Goal: Transaction & Acquisition: Purchase product/service

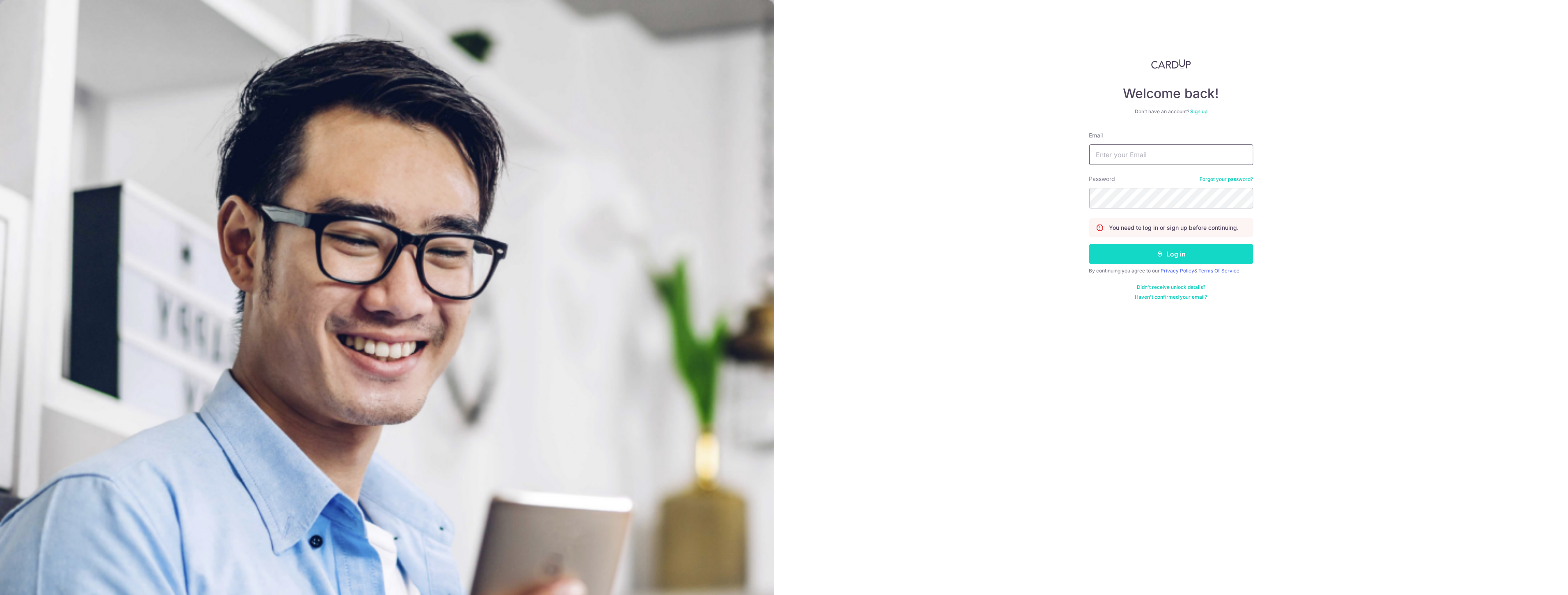
type input "[EMAIL_ADDRESS][DOMAIN_NAME]"
click at [1120, 251] on button "Log in" at bounding box center [1171, 253] width 164 height 20
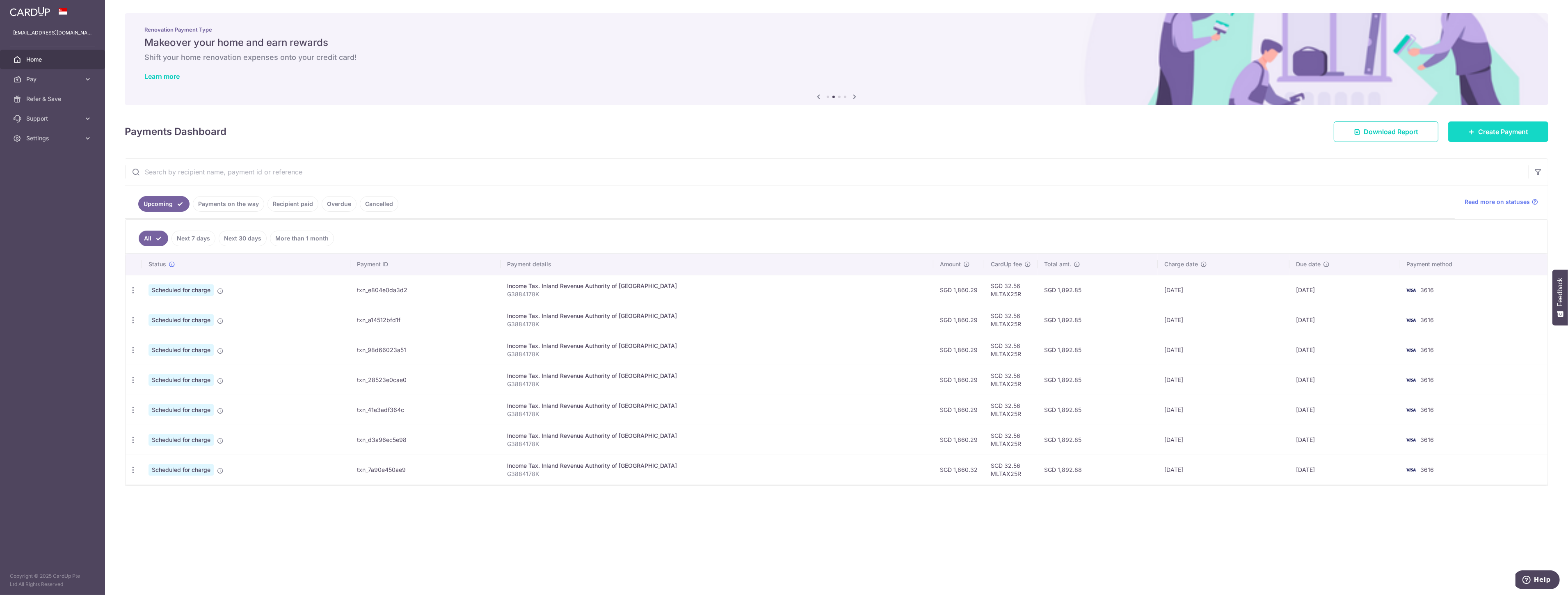
click at [1481, 125] on link "Create Payment" at bounding box center [1498, 132] width 100 height 20
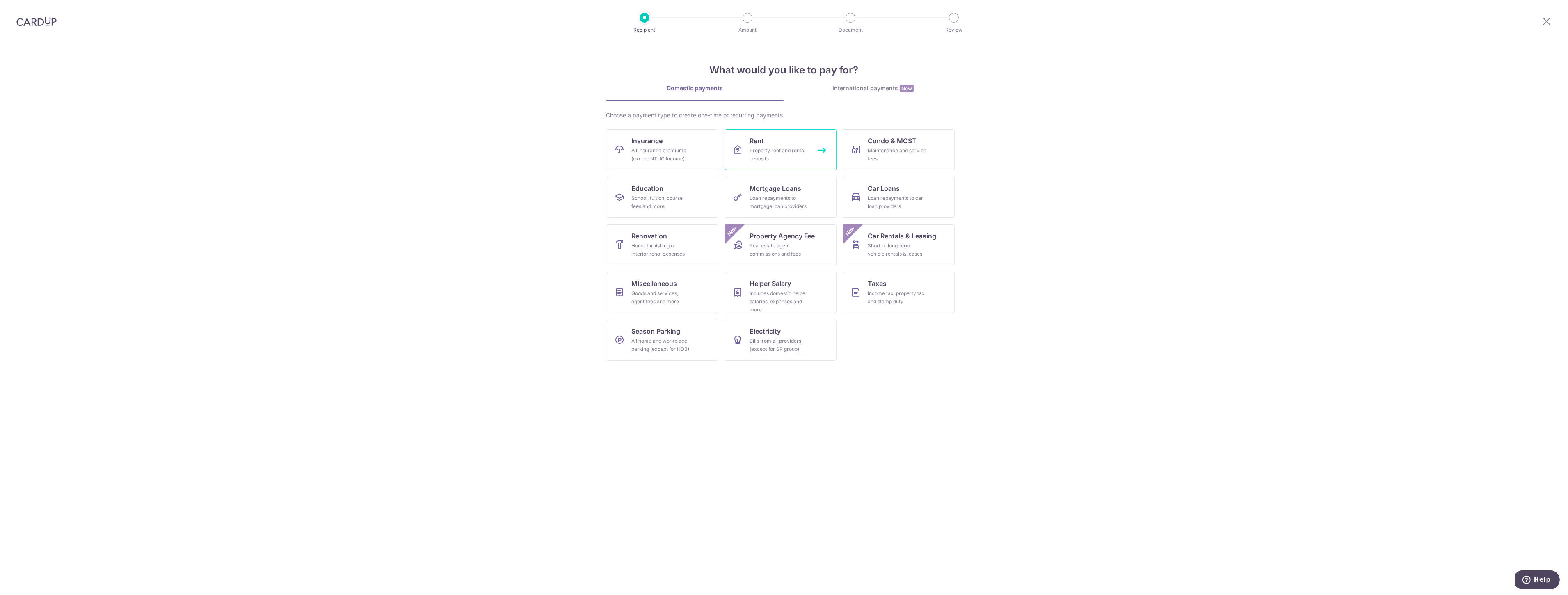
click at [765, 158] on div "Property rent and rental deposits" at bounding box center [779, 154] width 59 height 16
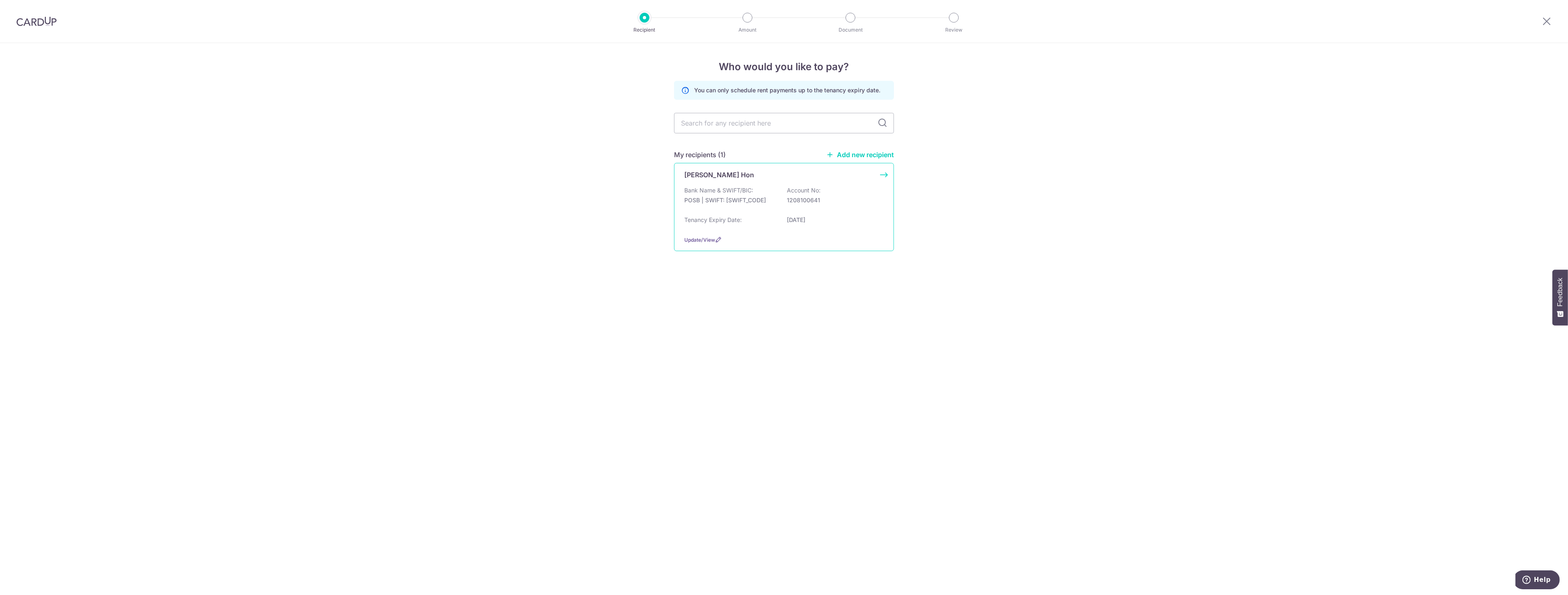
click at [765, 204] on p "POSB | SWIFT: DBSSSGSGXXX" at bounding box center [730, 200] width 92 height 8
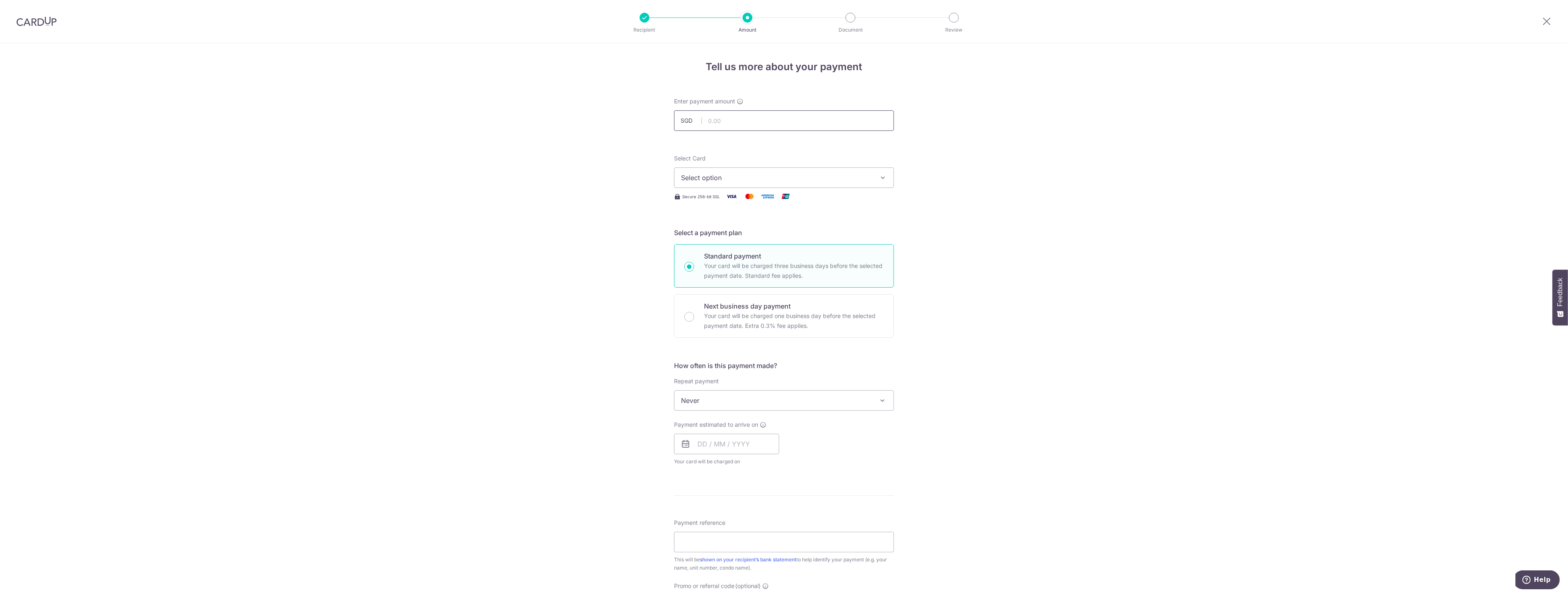
click at [763, 125] on input "text" at bounding box center [784, 120] width 220 height 20
type input "3,650.00"
click at [739, 176] on span "Select option" at bounding box center [777, 178] width 191 height 10
click at [720, 234] on span "**** 3616" at bounding box center [716, 237] width 30 height 10
click at [706, 442] on input "text" at bounding box center [727, 444] width 105 height 20
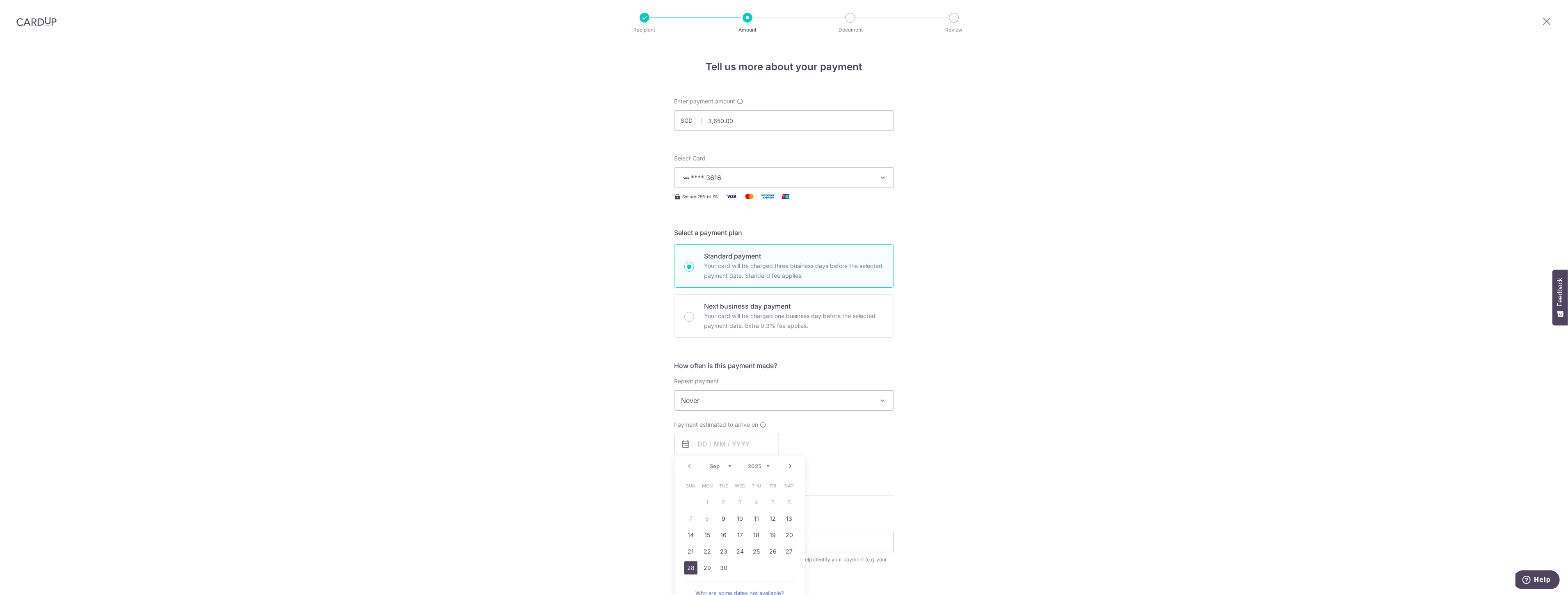
click at [686, 567] on link "28" at bounding box center [691, 568] width 13 height 13
type input "28/09/2025"
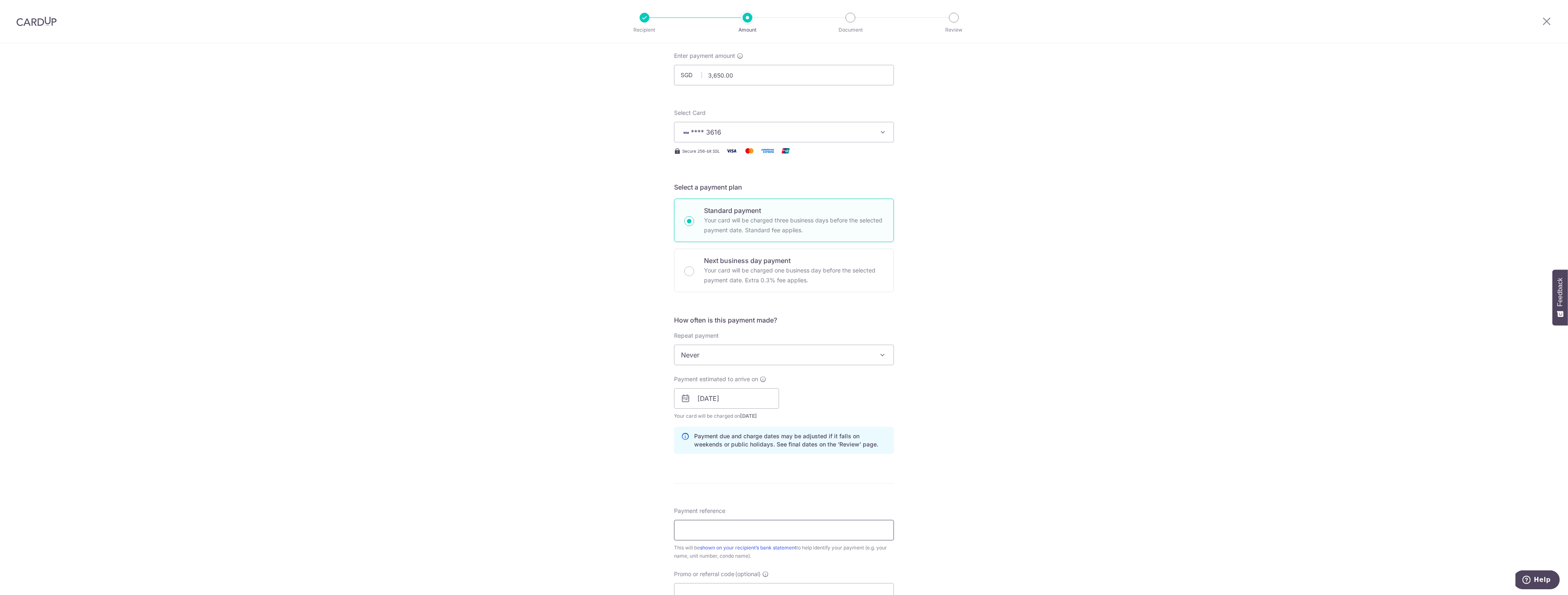
click at [721, 528] on input "Payment reference" at bounding box center [784, 530] width 220 height 20
click at [721, 528] on input "October Rent - block 163" at bounding box center [784, 530] width 220 height 20
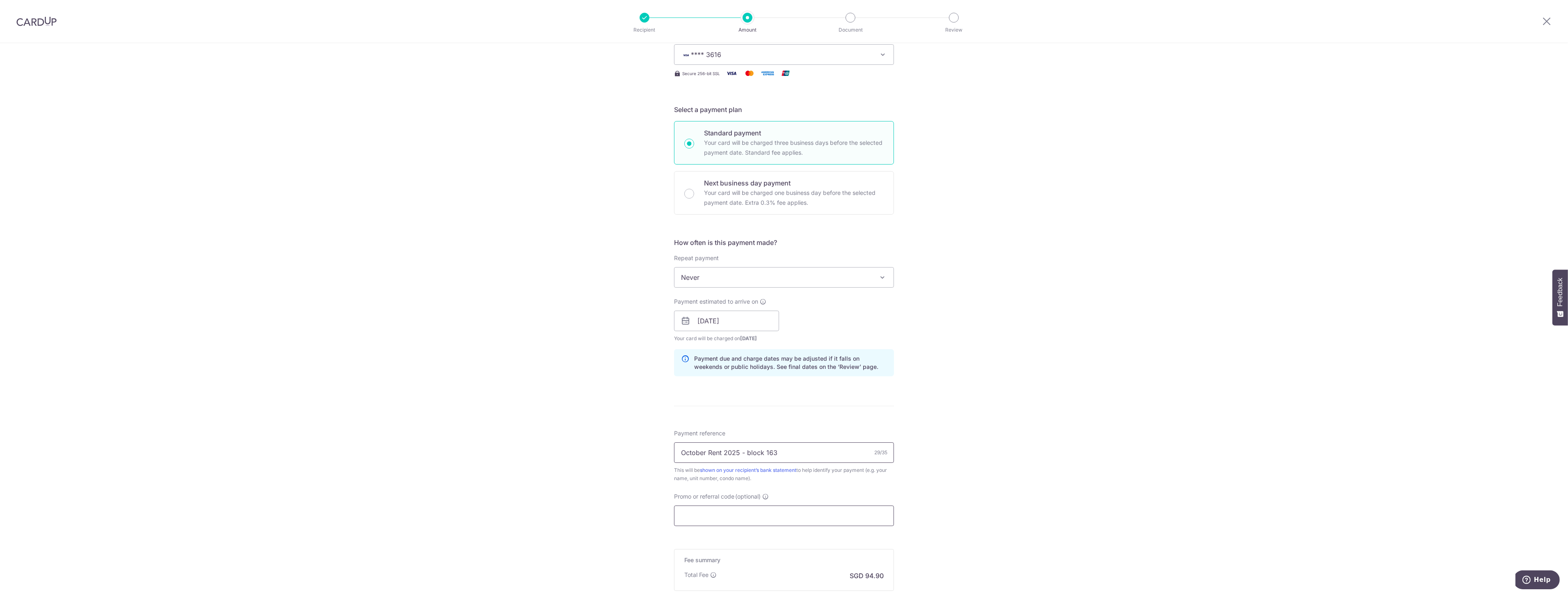
scroll to position [136, 0]
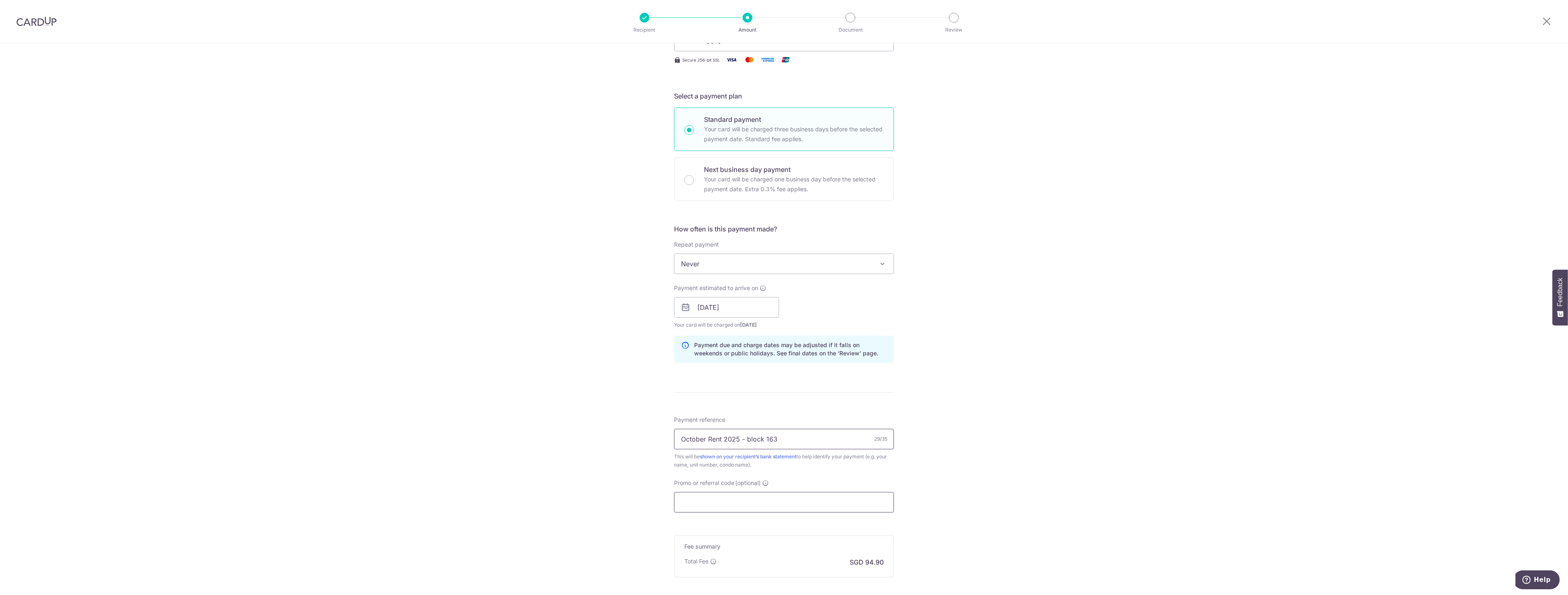
type input "October Rent 2025 - block 163"
click at [724, 500] on input "Promo or referral code (optional)" at bounding box center [784, 502] width 220 height 20
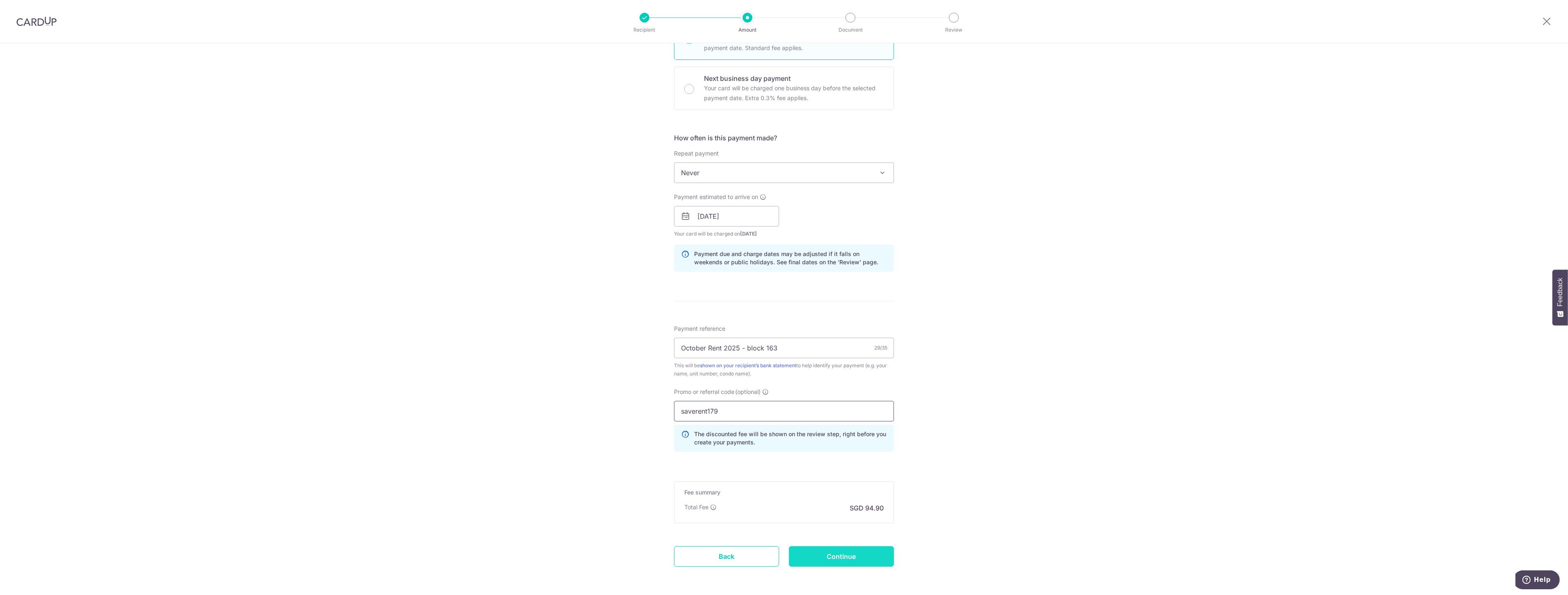
type input "saverent179"
click at [819, 559] on input "Continue" at bounding box center [842, 556] width 105 height 20
type input "Create Schedule"
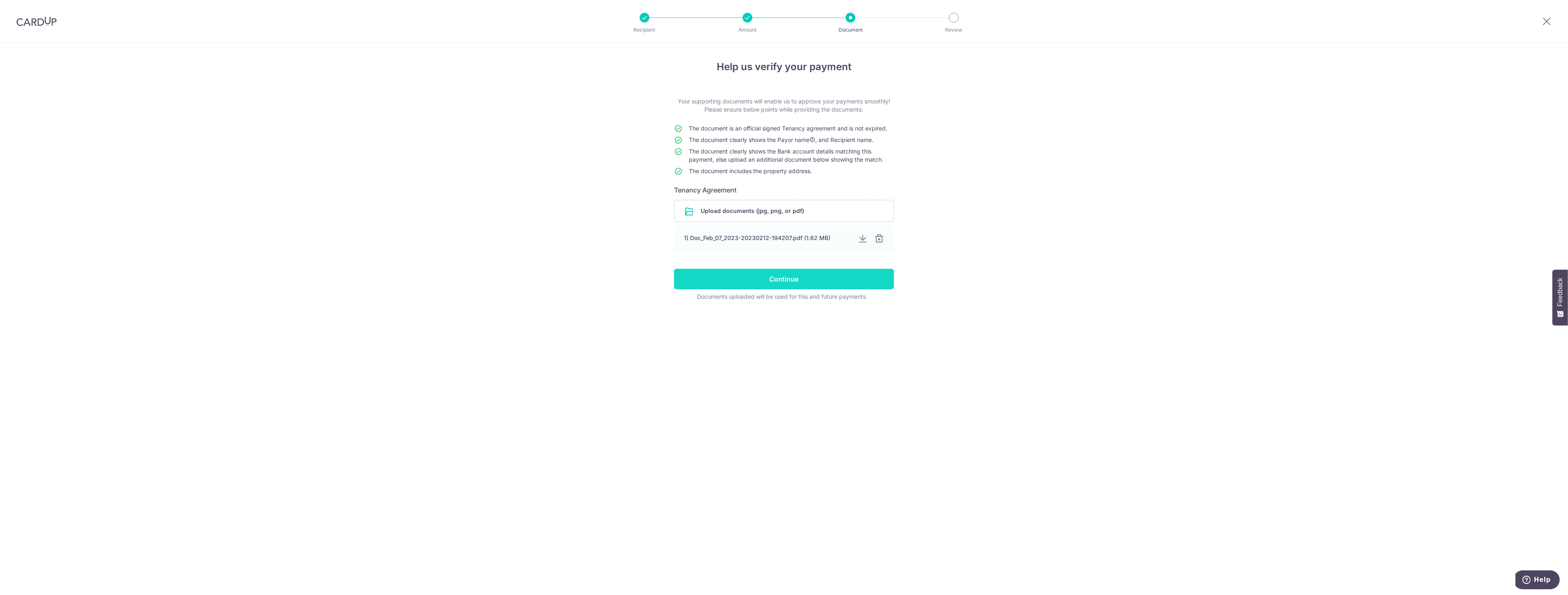
click at [798, 284] on input "Continue" at bounding box center [784, 279] width 220 height 20
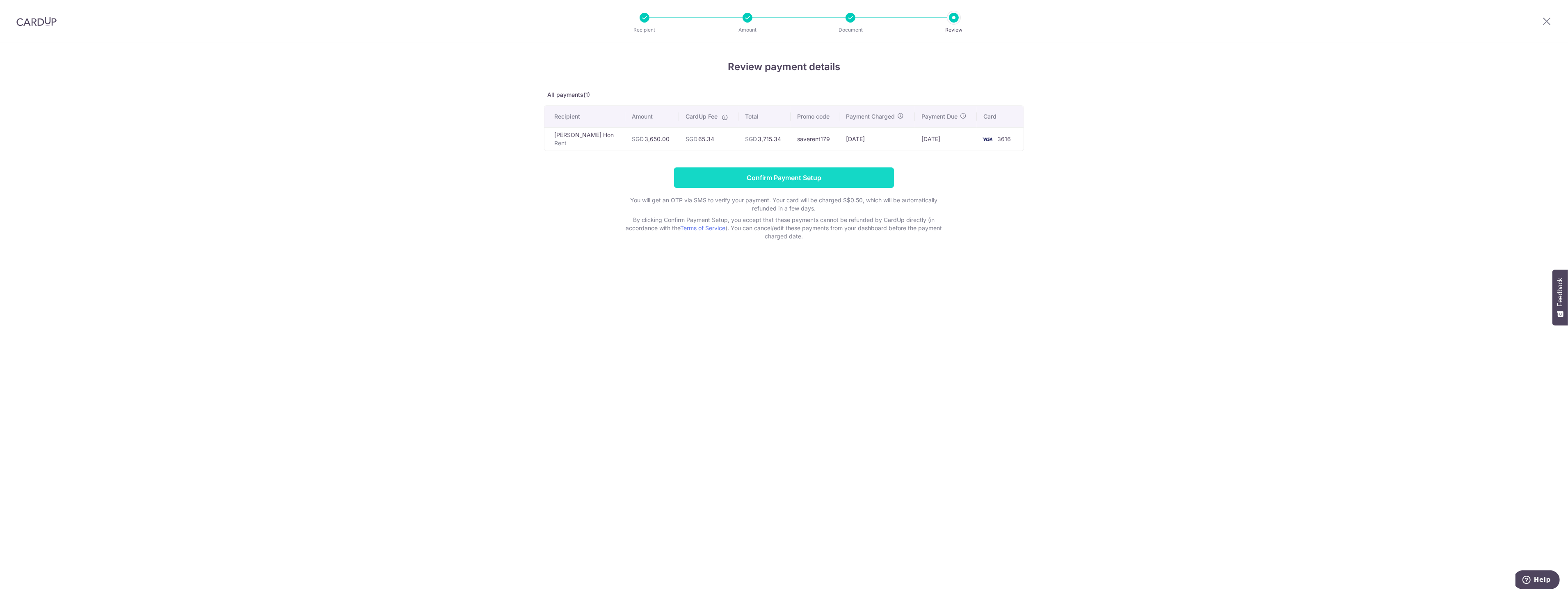
click at [760, 180] on input "Confirm Payment Setup" at bounding box center [784, 177] width 220 height 20
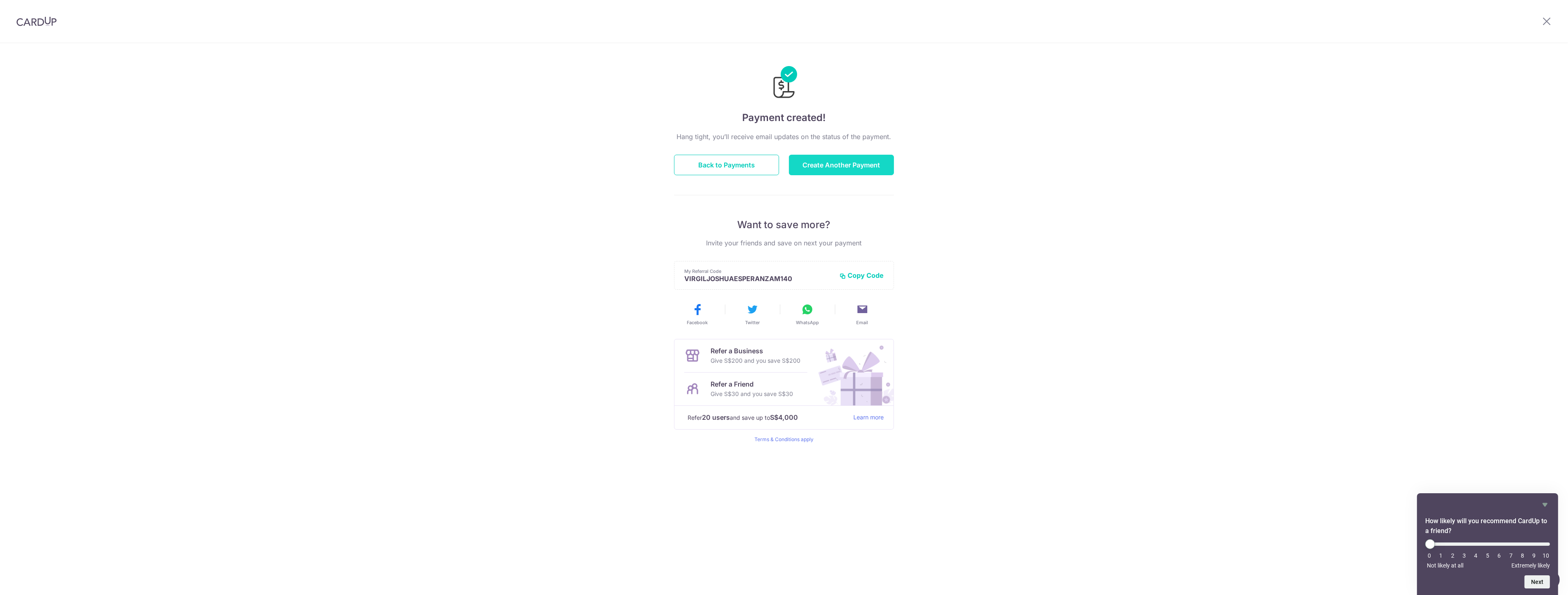
click at [837, 163] on button "Create Another Payment" at bounding box center [842, 164] width 105 height 20
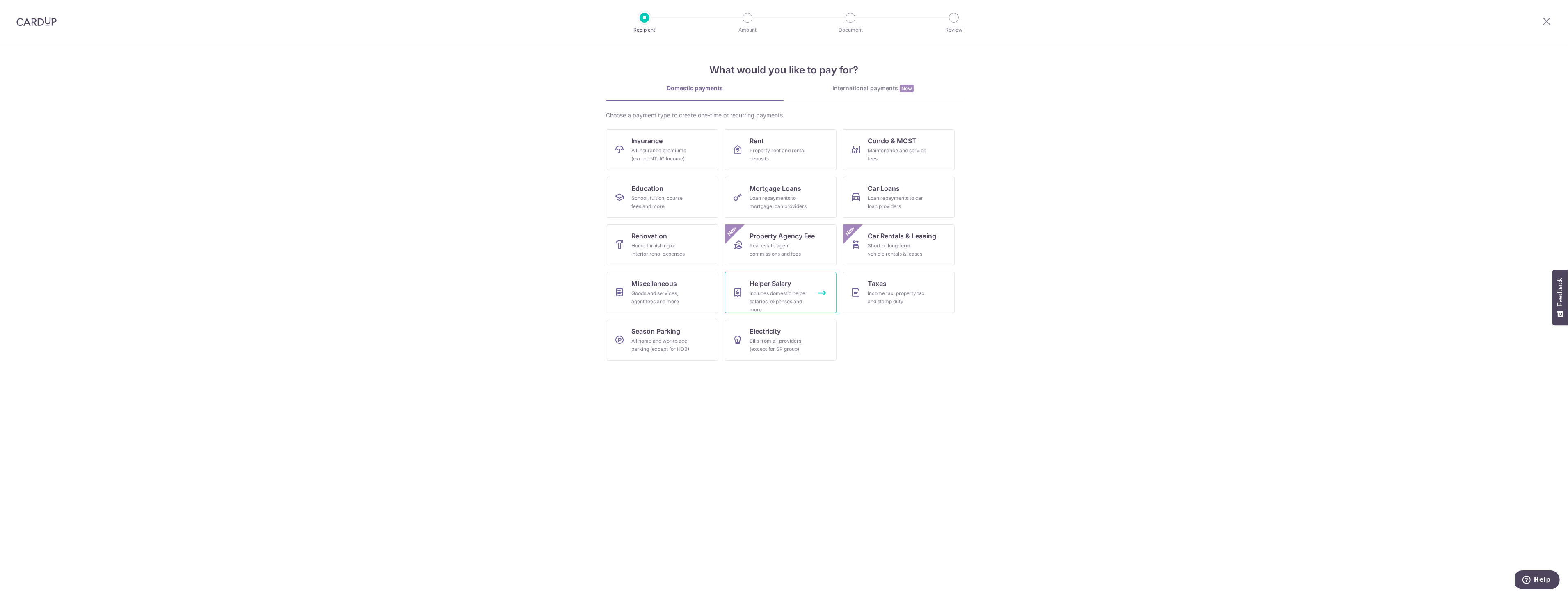
click at [772, 299] on div "Includes domestic helper salaries, expenses and more" at bounding box center [779, 301] width 59 height 24
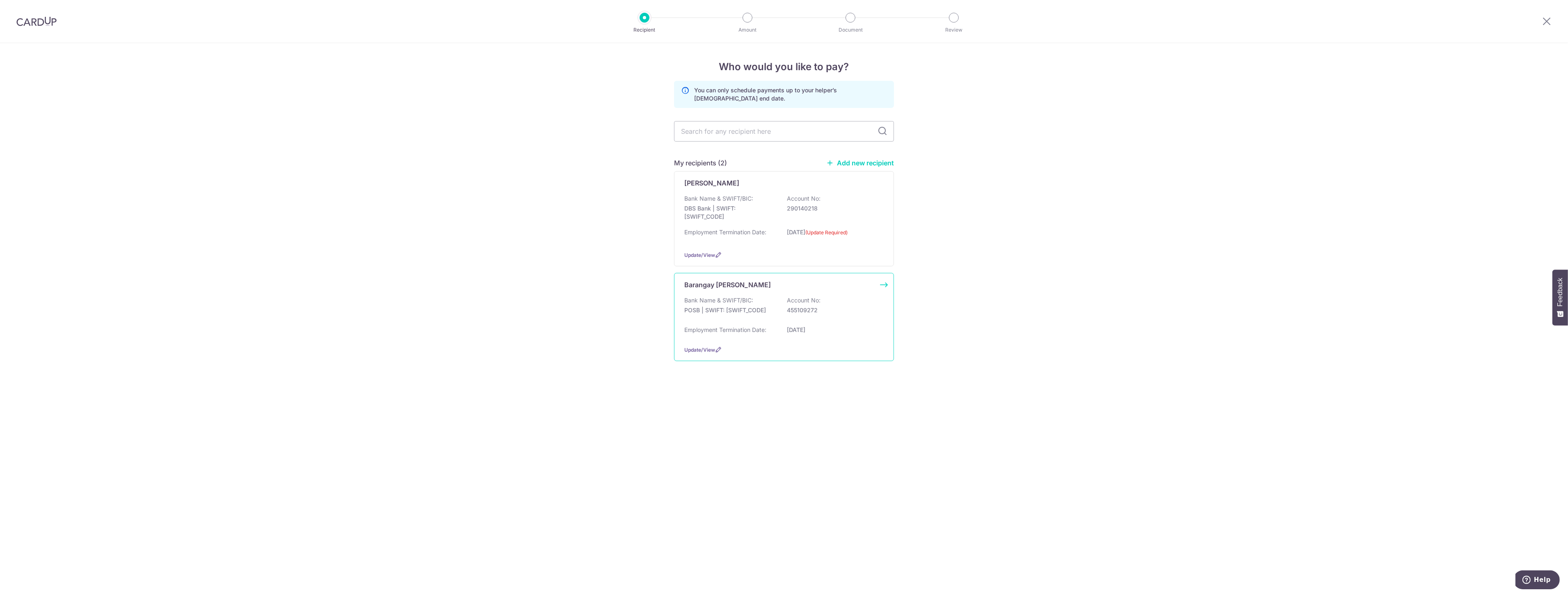
click at [803, 317] on div "Bank Name & SWIFT/BIC: POSB | SWIFT: [SWIFT_CODE] Account No: 455109272" at bounding box center [784, 309] width 199 height 27
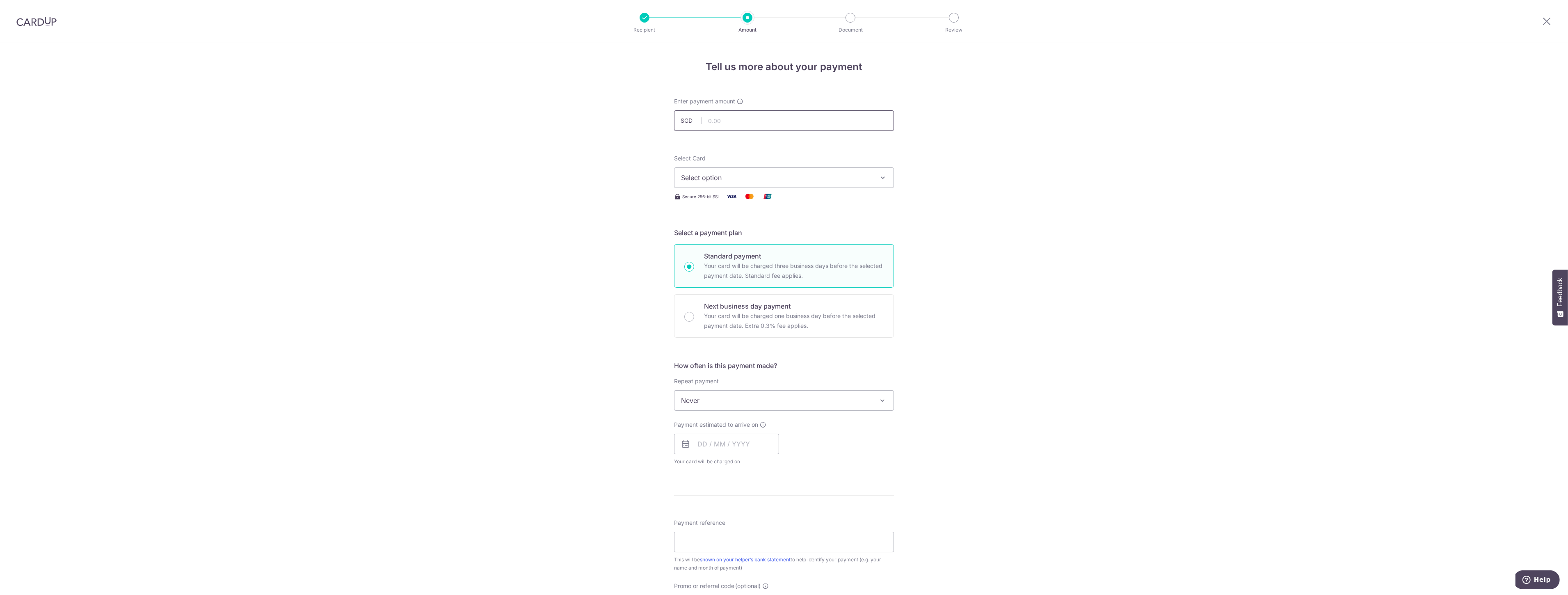
click at [735, 119] on input "text" at bounding box center [784, 120] width 220 height 20
type input "750.00"
click at [679, 178] on button "Select option" at bounding box center [784, 177] width 220 height 20
click at [693, 236] on img at bounding box center [689, 237] width 16 height 10
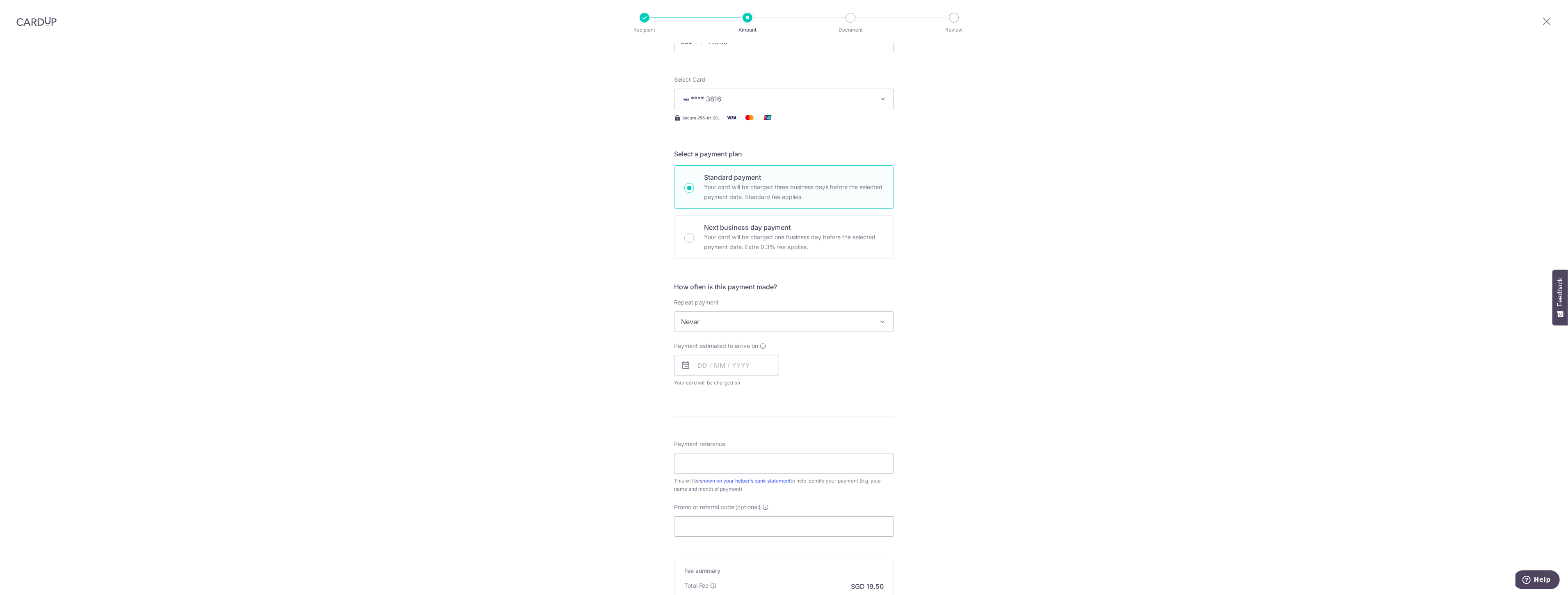
scroll to position [91, 0]
click at [746, 307] on span "Never" at bounding box center [784, 309] width 219 height 20
click at [603, 304] on div "Tell us more about your payment Enter payment amount SGD 750.00 750.00 Select C…" at bounding box center [784, 323] width 1568 height 743
click at [720, 313] on span "Never" at bounding box center [784, 309] width 219 height 20
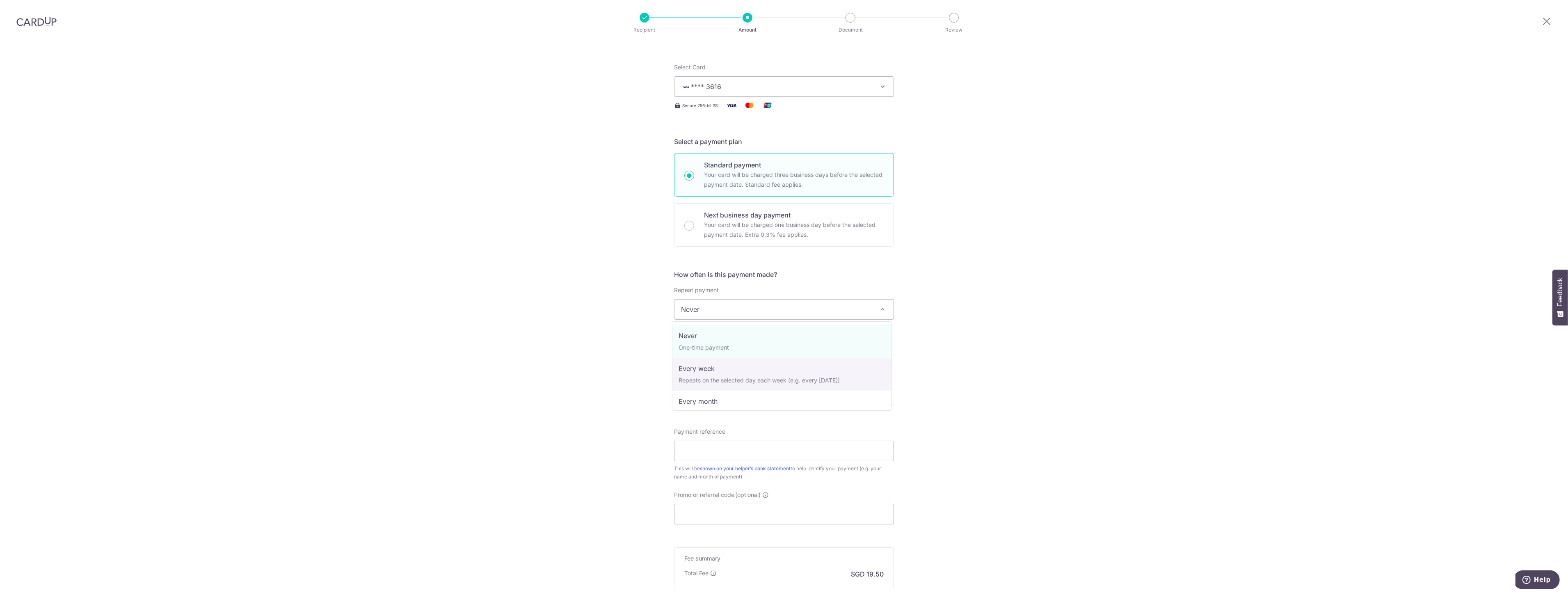
scroll to position [46, 0]
select select "3"
type input "03/01/2027"
click at [735, 354] on input "text" at bounding box center [727, 353] width 105 height 20
click at [695, 478] on link "28" at bounding box center [691, 477] width 13 height 13
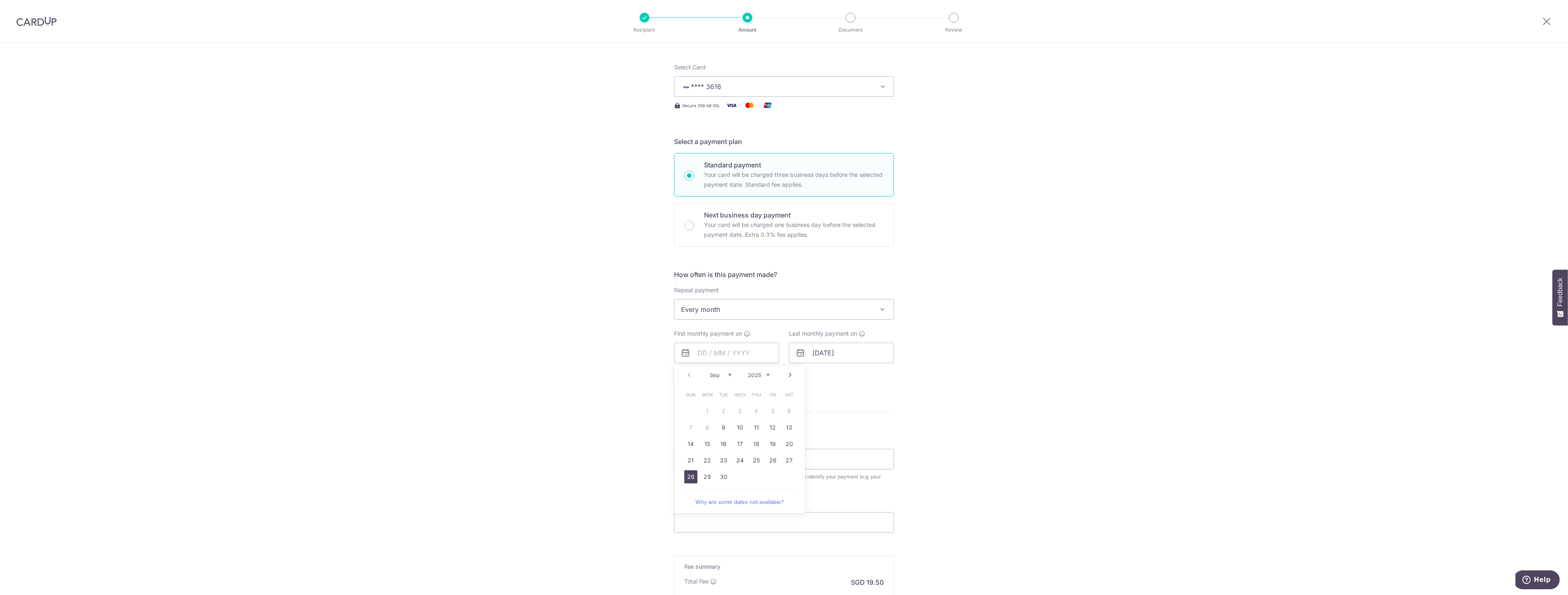
type input "28/09/2025"
click at [854, 346] on input "03/01/2027" at bounding box center [842, 353] width 105 height 20
click at [804, 375] on link "Prev" at bounding box center [804, 375] width 10 height 10
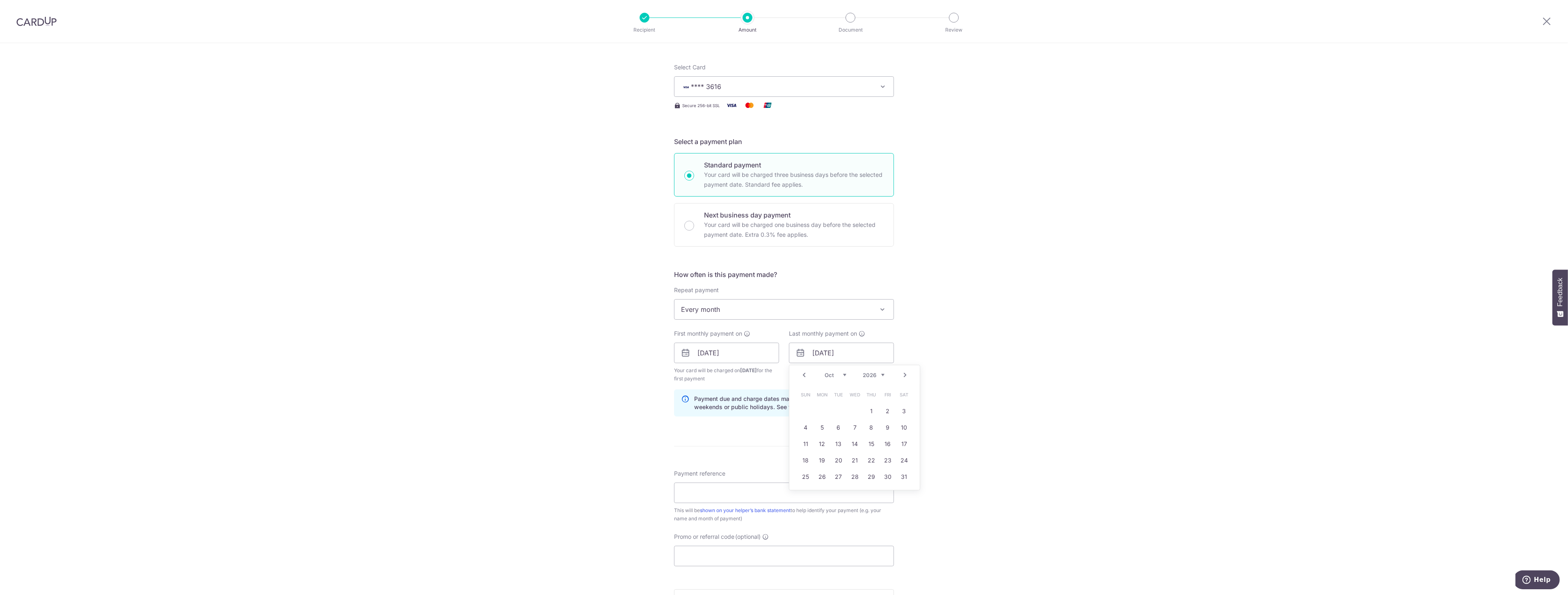
click at [804, 375] on link "Prev" at bounding box center [804, 375] width 10 height 10
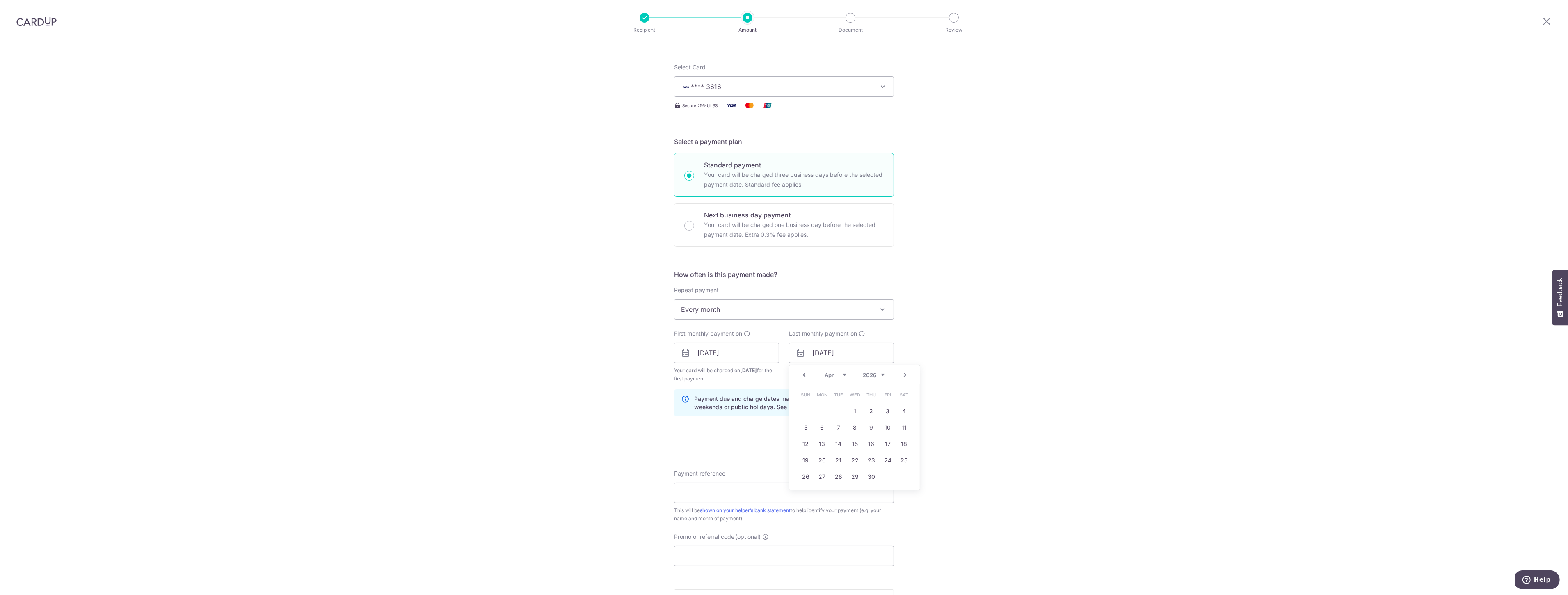
click at [804, 375] on link "Prev" at bounding box center [804, 375] width 10 height 10
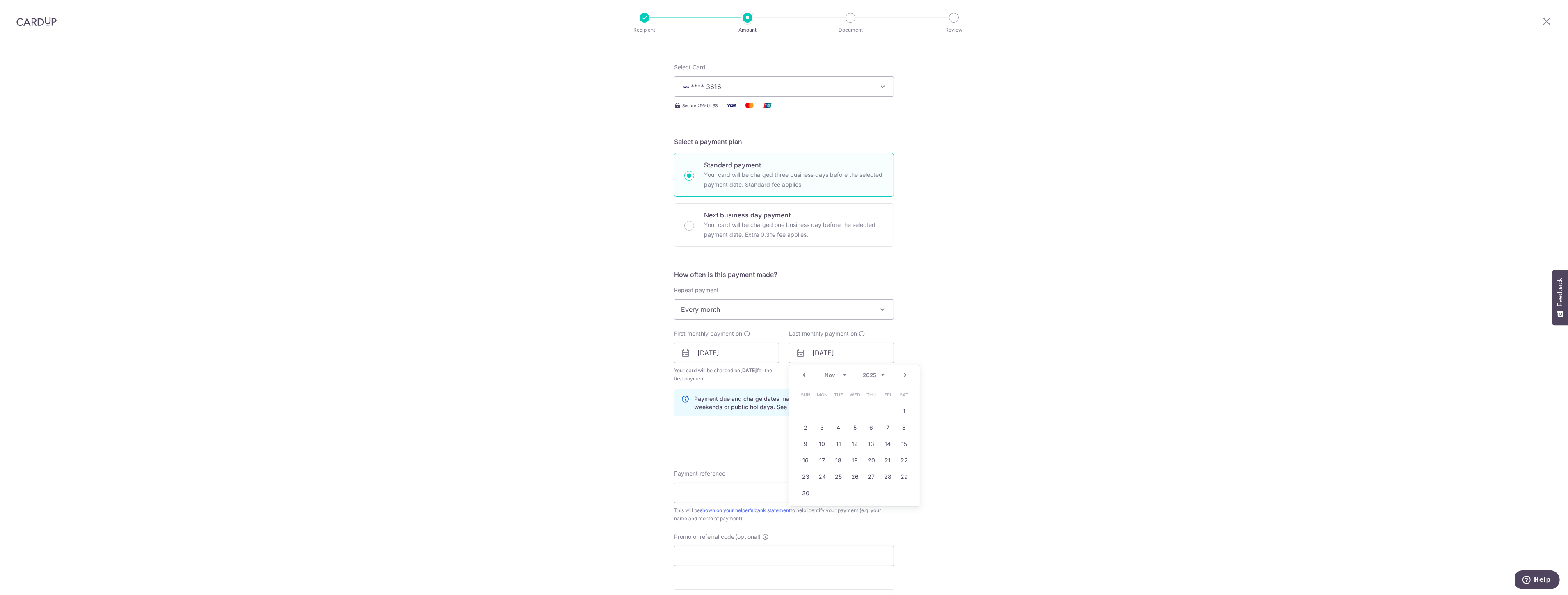
click at [804, 375] on link "Prev" at bounding box center [804, 375] width 10 height 10
click at [804, 375] on div "Prev Next Sep Oct Nov Dec 2025 2026 2027 2028 2029 2030 2031 2032 2033 2034 2035" at bounding box center [854, 375] width 130 height 20
click at [900, 375] on link "Next" at bounding box center [905, 375] width 10 height 10
click at [840, 478] on link "28" at bounding box center [838, 477] width 13 height 13
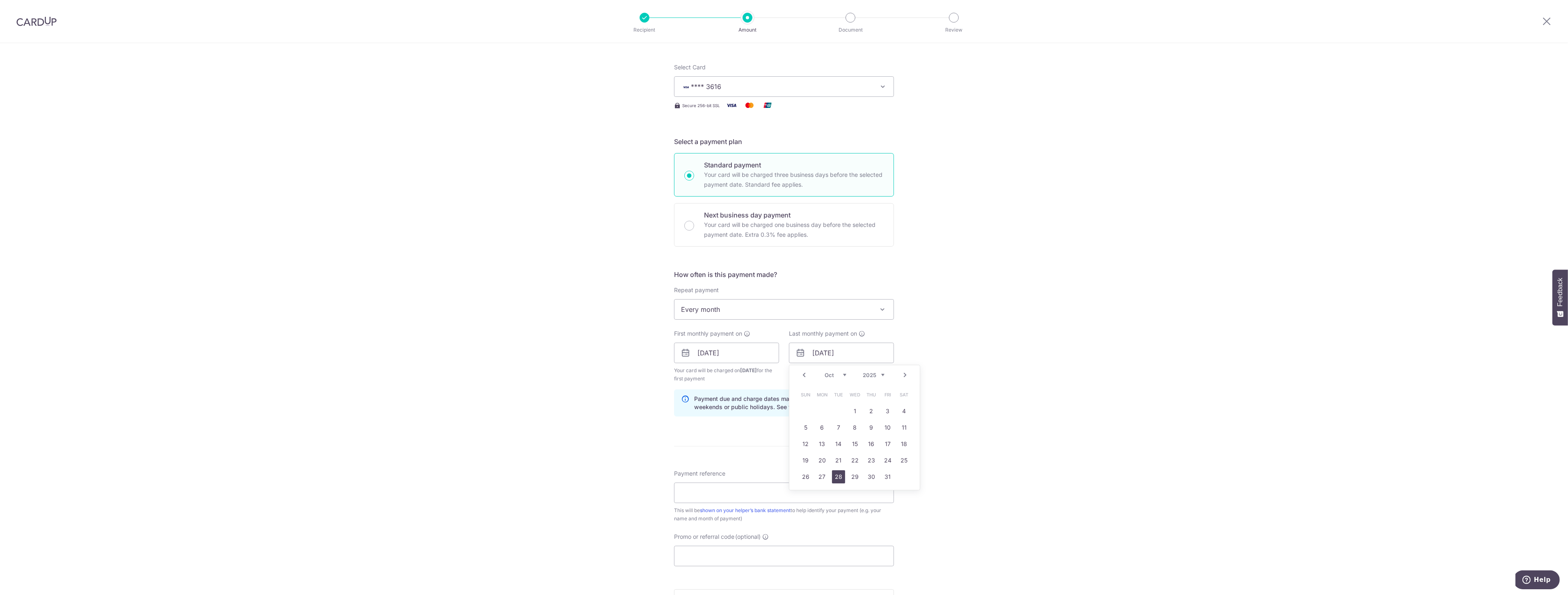
type input "28/10/2025"
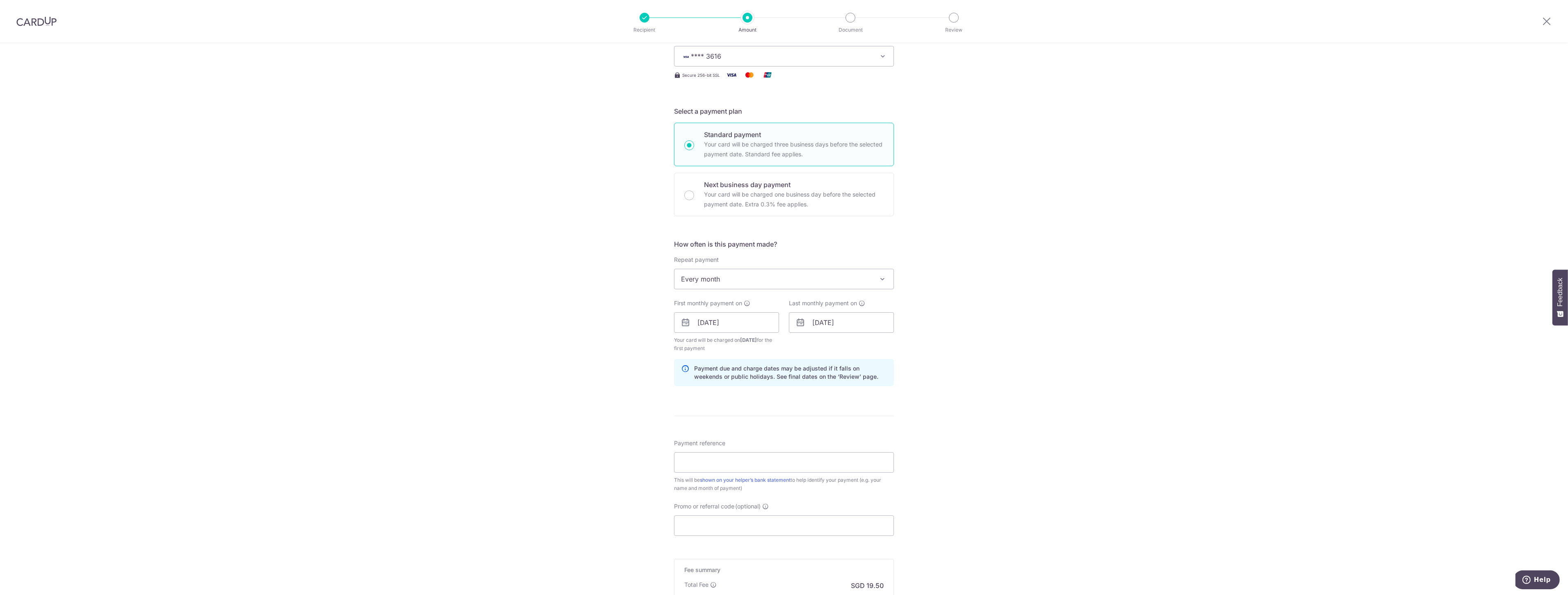
scroll to position [136, 0]
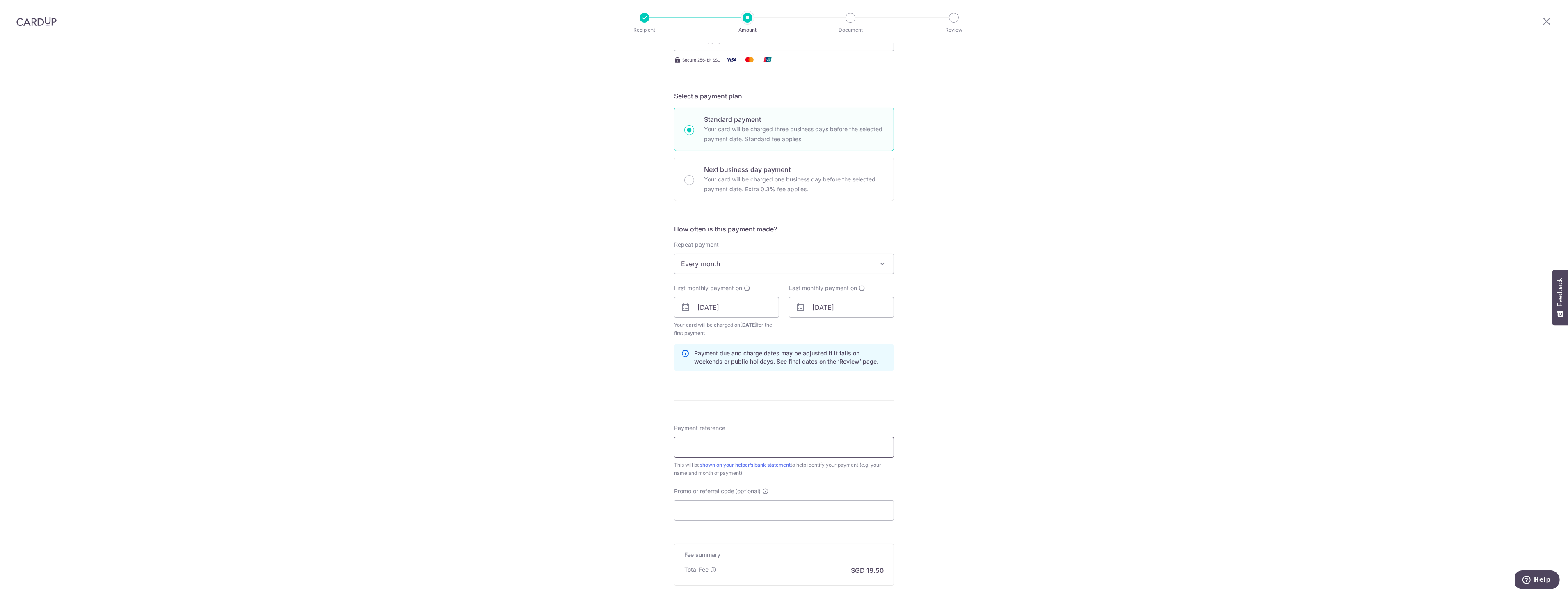
click at [691, 442] on input "Payment reference" at bounding box center [784, 447] width 220 height 20
type input "salary"
click at [693, 511] on input "Promo or referral code (optional)" at bounding box center [784, 510] width 220 height 20
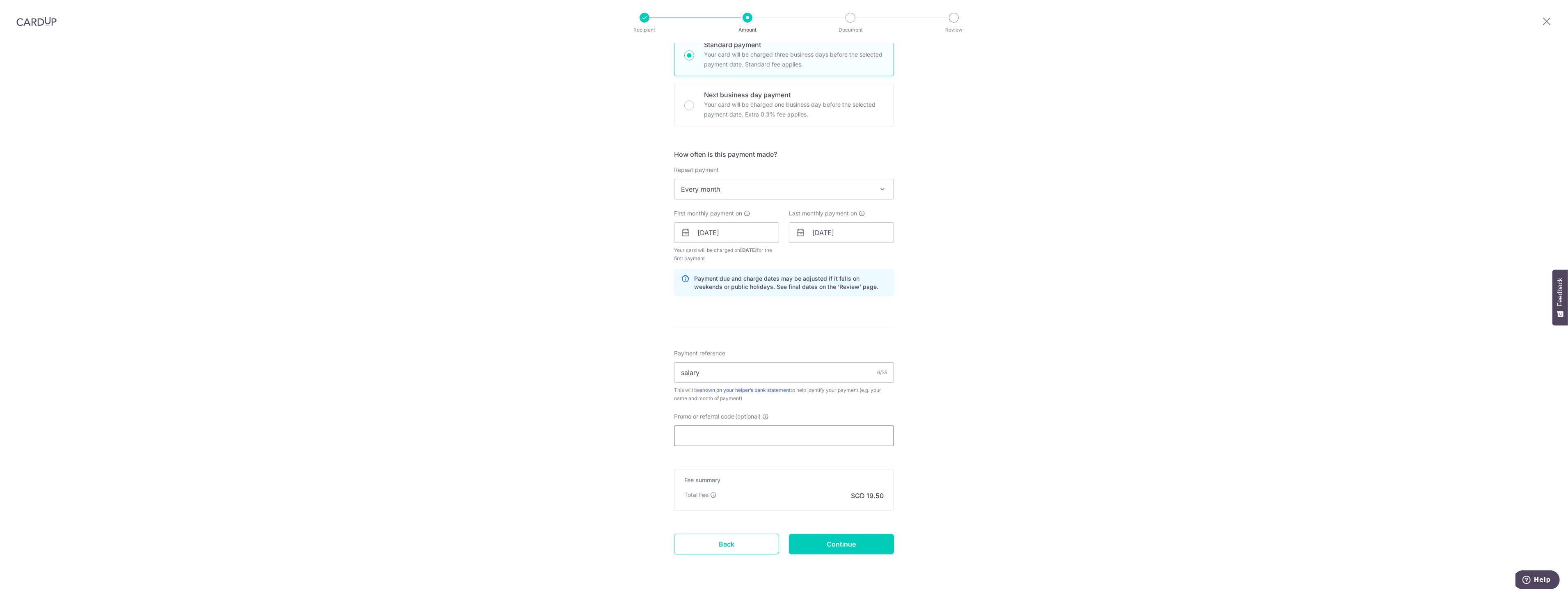
scroll to position [227, 0]
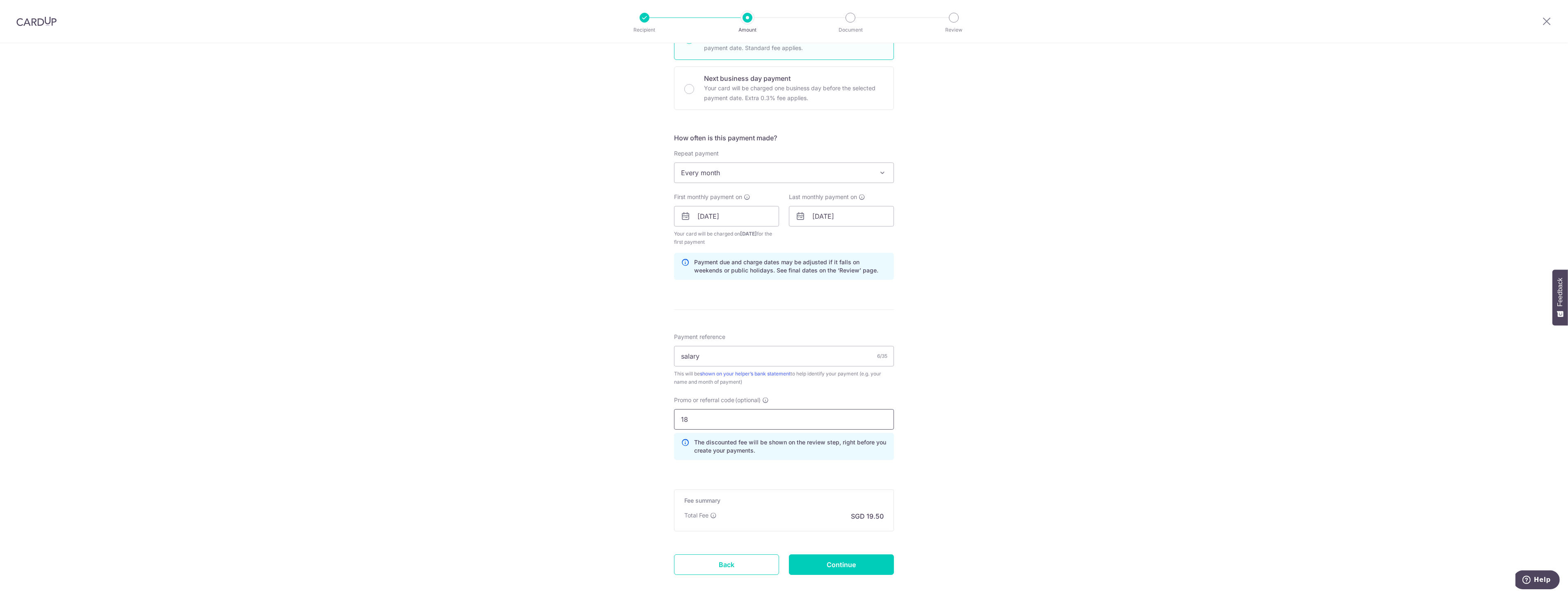
type input "1"
type input "REC185"
click at [795, 559] on input "Continue" at bounding box center [842, 564] width 105 height 20
type input "Create Schedule"
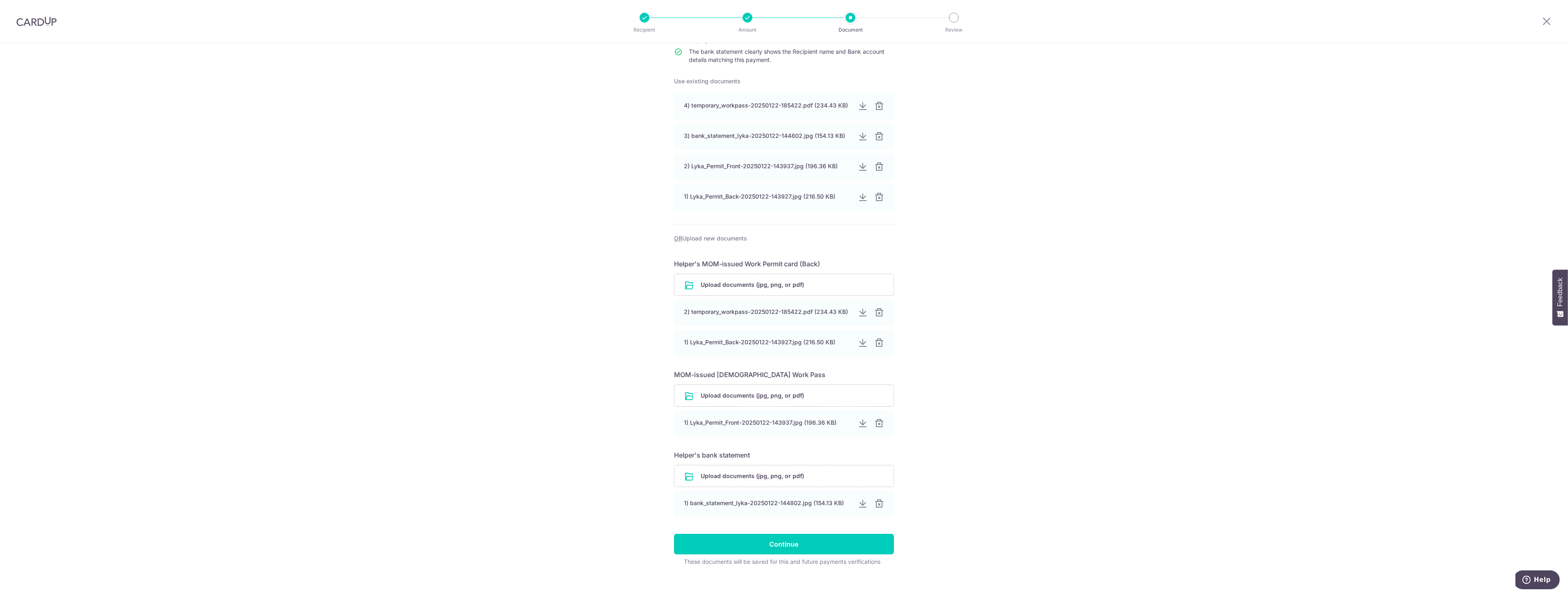
scroll to position [117, 0]
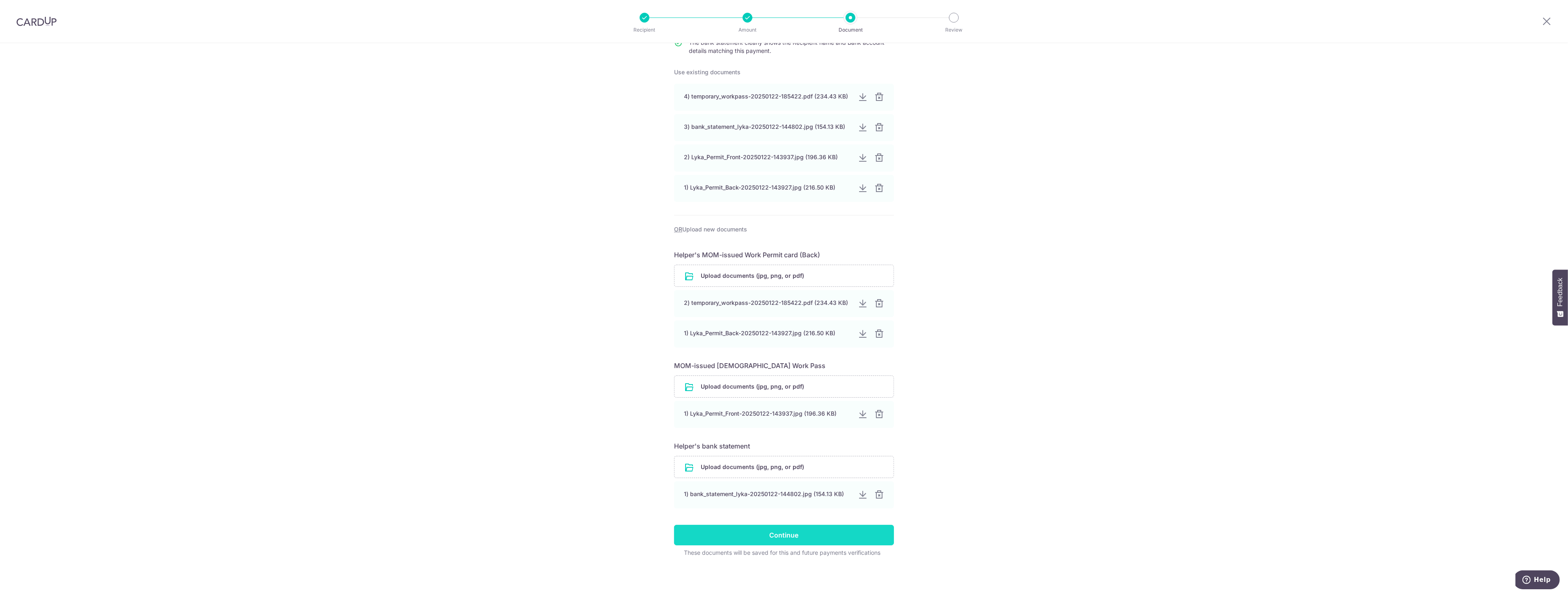
click at [784, 530] on input "Continue" at bounding box center [784, 535] width 220 height 20
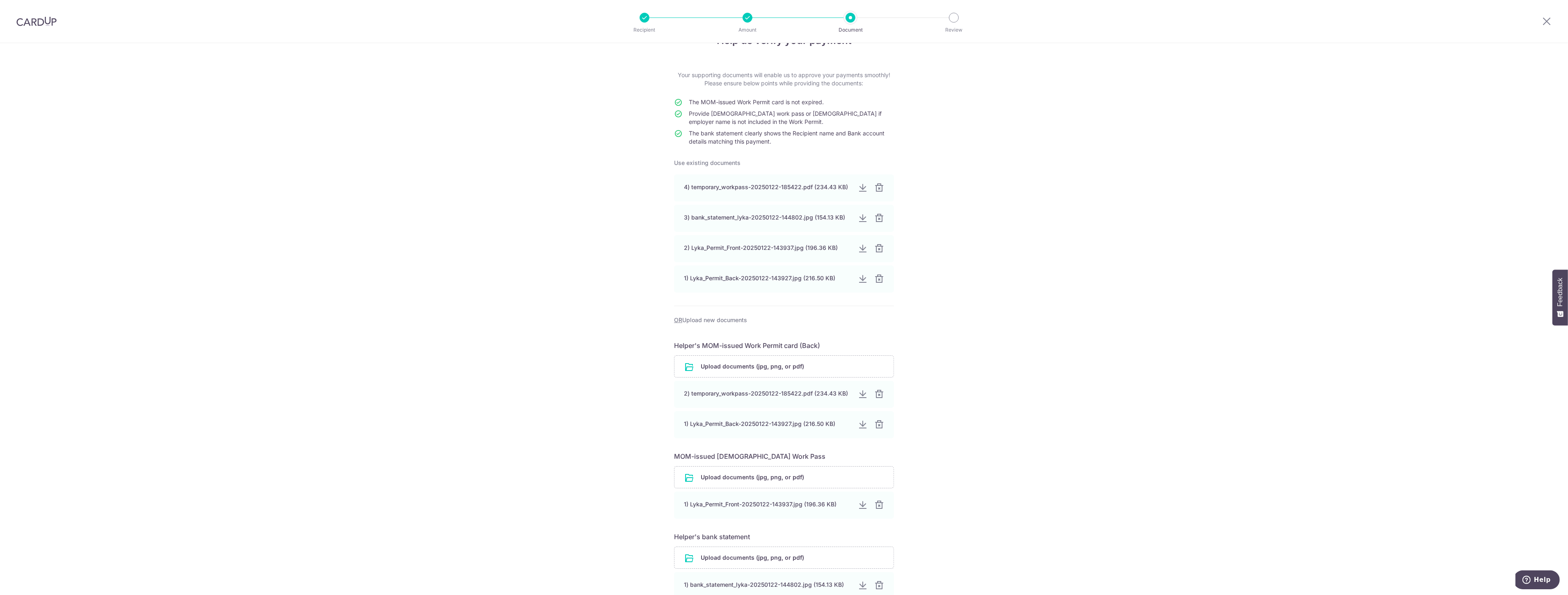
scroll to position [26, 0]
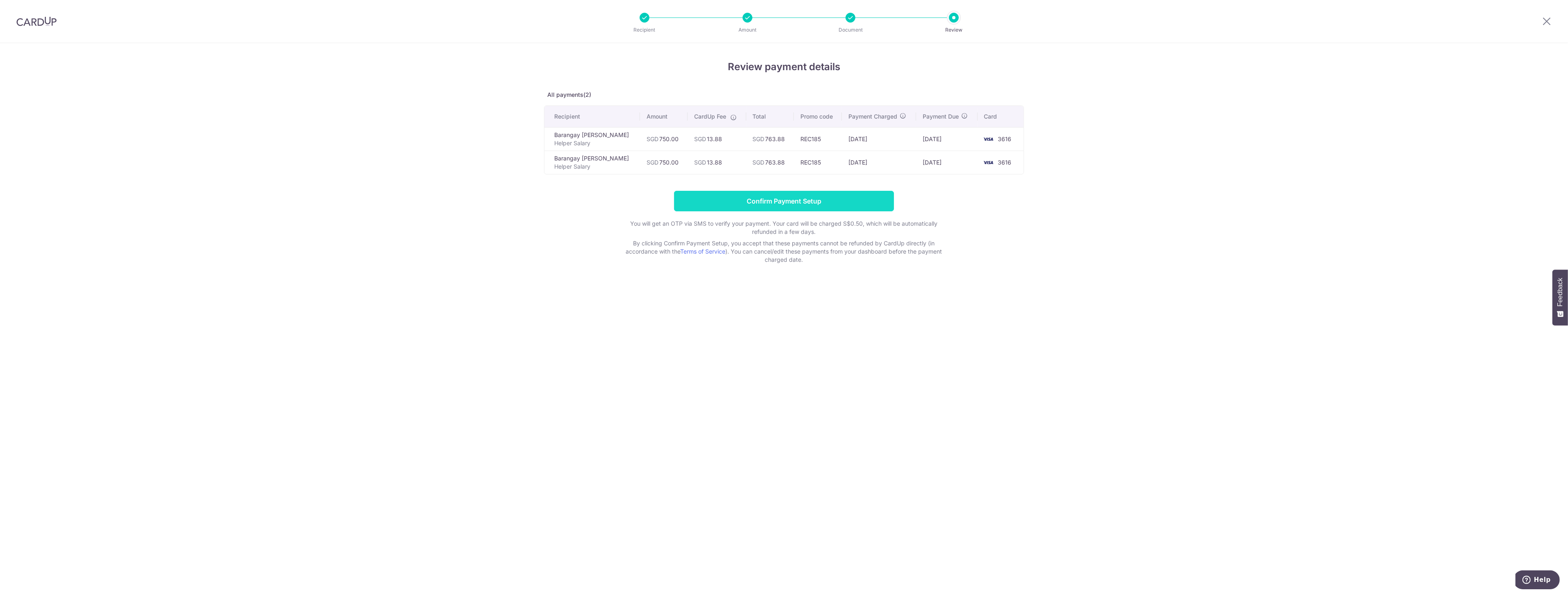
click at [766, 203] on input "Confirm Payment Setup" at bounding box center [784, 201] width 220 height 20
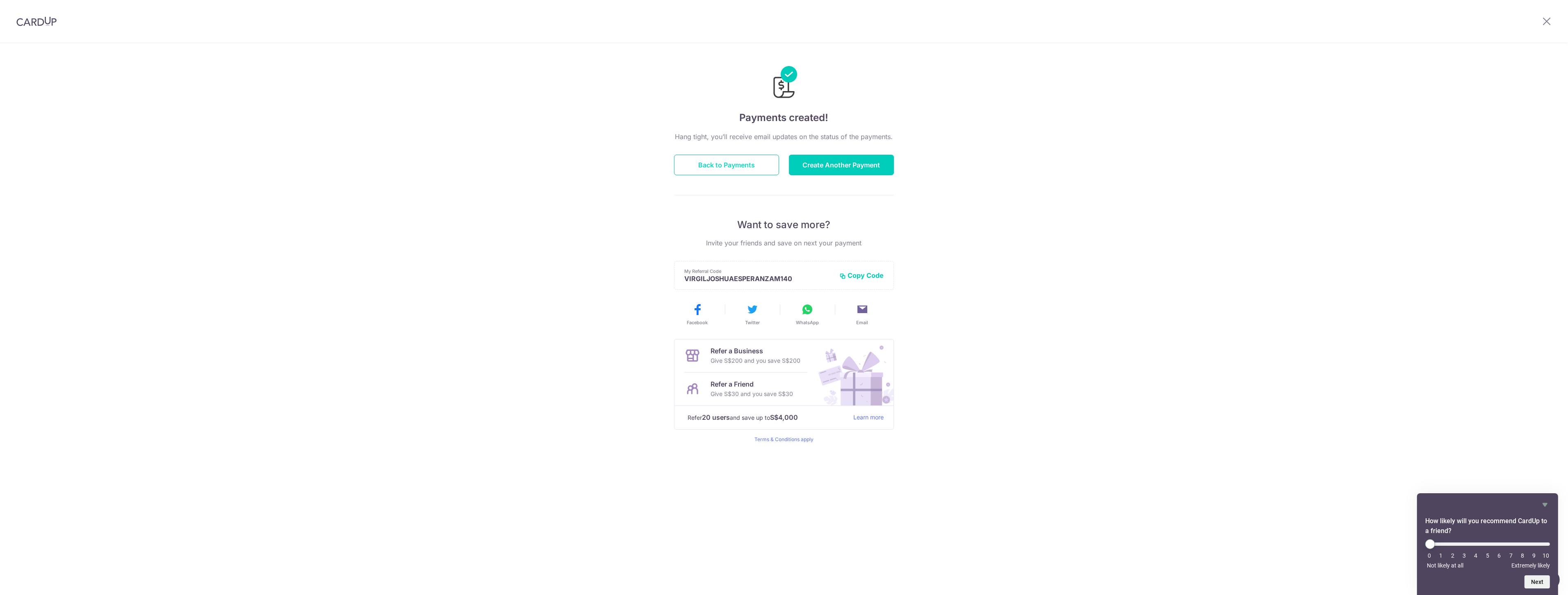
click at [749, 167] on button "Back to Payments" at bounding box center [727, 164] width 105 height 20
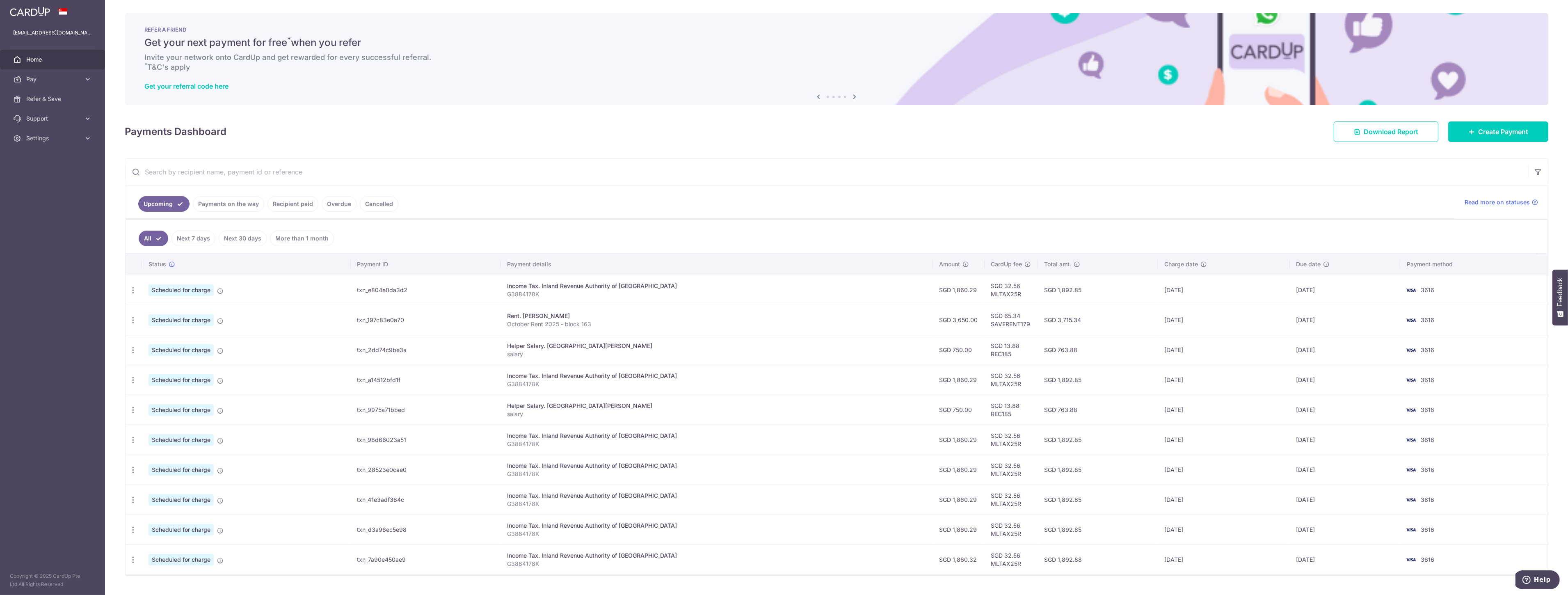
drag, startPoint x: 1159, startPoint y: 289, endPoint x: 1180, endPoint y: 288, distance: 21.0
click at [1180, 288] on td "[DATE]" at bounding box center [1224, 290] width 132 height 30
drag, startPoint x: 1159, startPoint y: 319, endPoint x: 1206, endPoint y: 315, distance: 47.2
click at [1206, 315] on td "[DATE]" at bounding box center [1224, 320] width 132 height 30
